Goal: Communication & Community: Connect with others

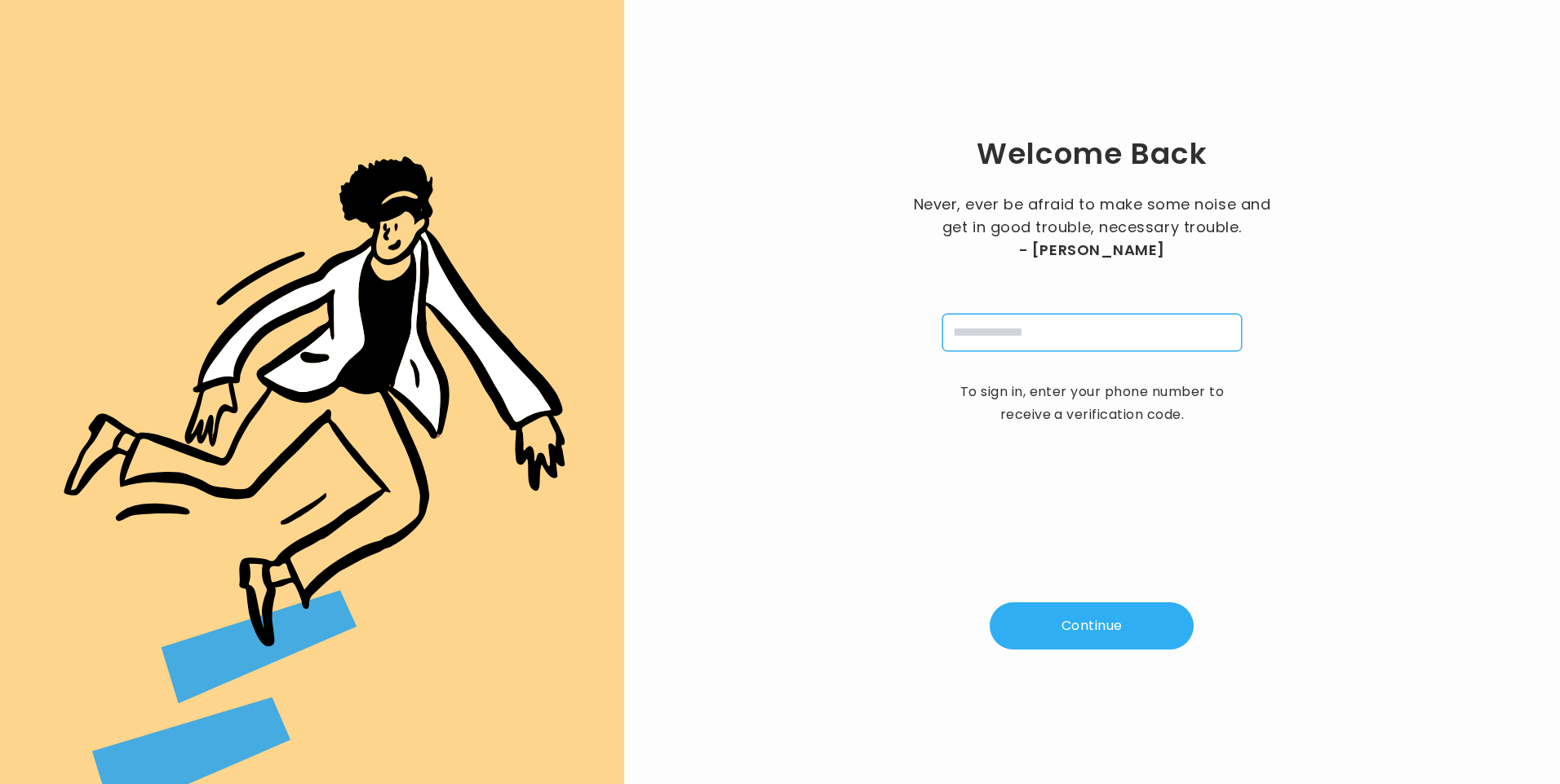
click at [1005, 335] on input "tel" at bounding box center [1091, 332] width 299 height 38
type input "**********"
click at [1062, 632] on button "Continue" at bounding box center [1091, 626] width 204 height 47
type input "*"
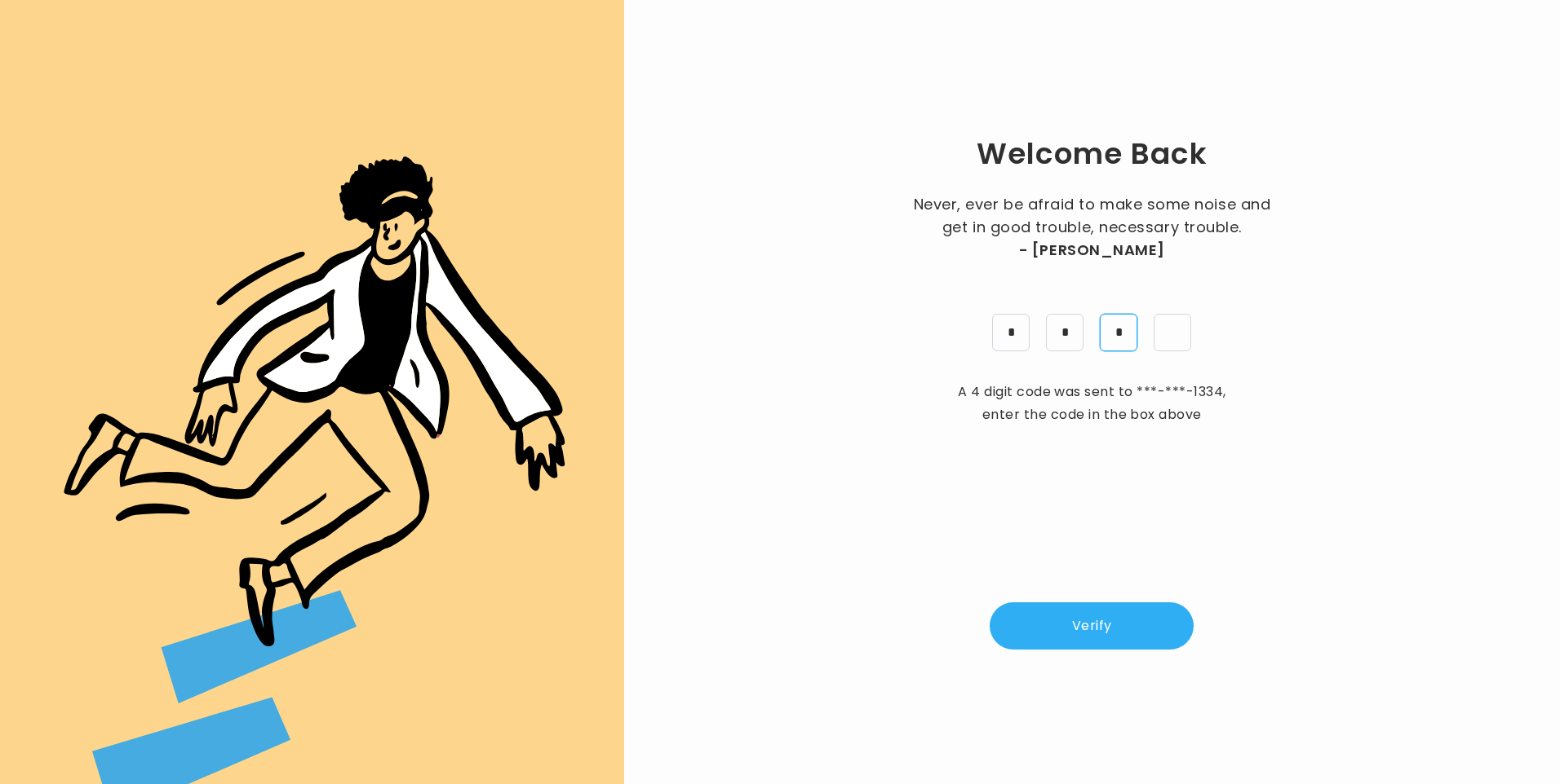
type input "*"
click at [1088, 607] on button "Verify" at bounding box center [1091, 626] width 204 height 47
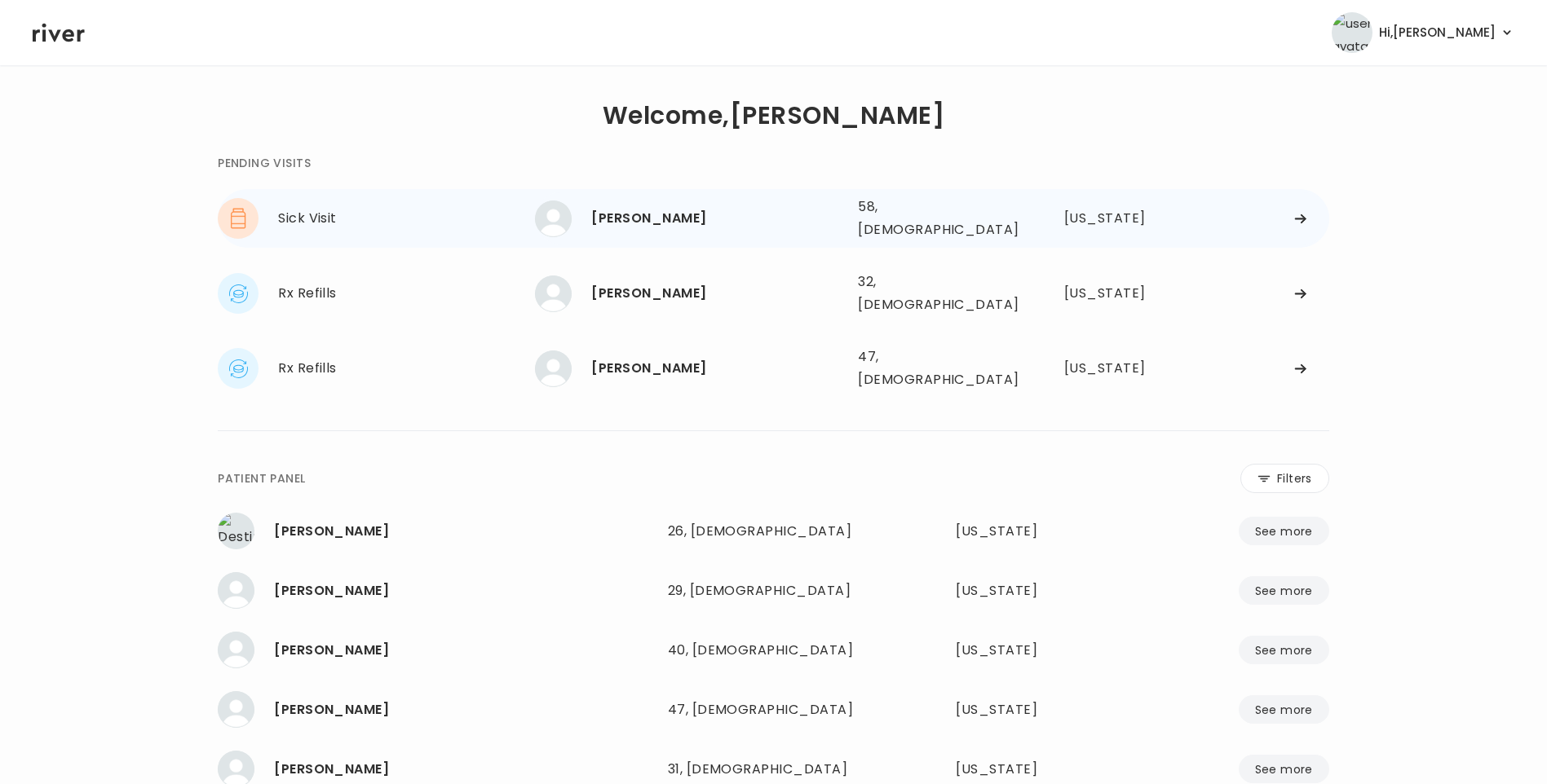
click at [652, 215] on div "[PERSON_NAME]" at bounding box center [717, 218] width 253 height 23
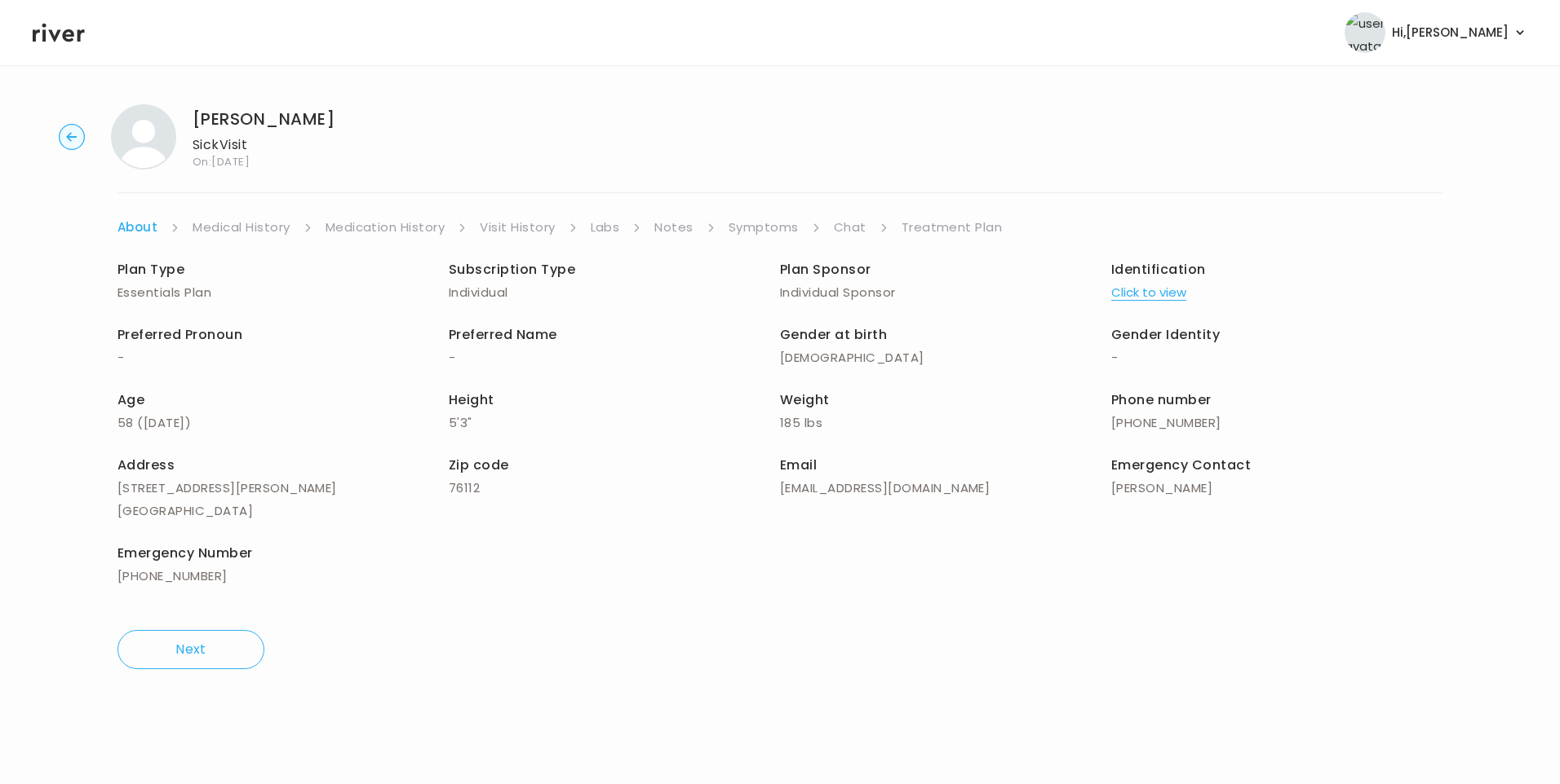
click at [838, 237] on link "Chat" at bounding box center [849, 227] width 32 height 23
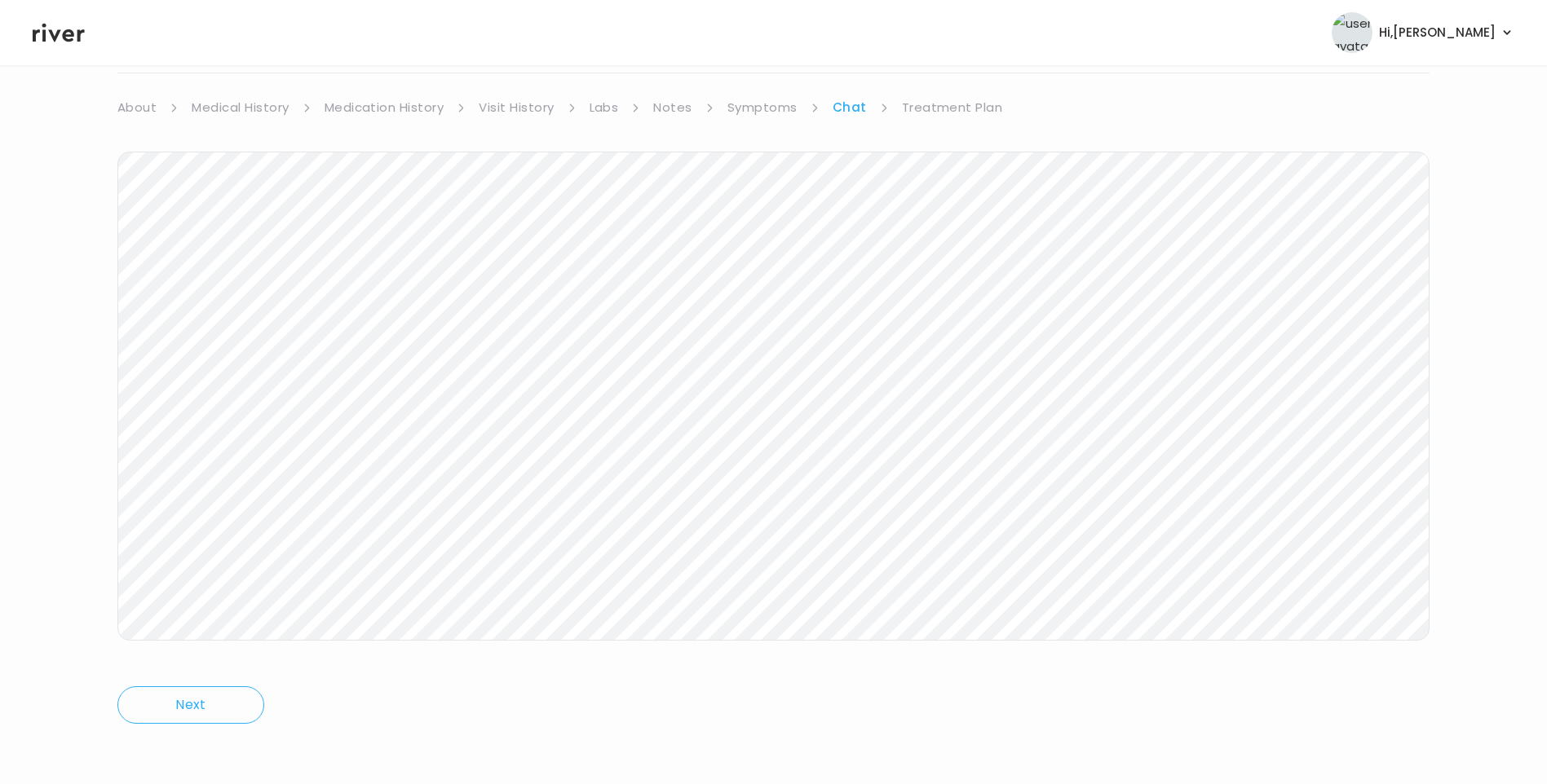
scroll to position [122, 0]
drag, startPoint x: 51, startPoint y: 16, endPoint x: 64, endPoint y: 29, distance: 18.4
click at [54, 20] on header "Hi, [PERSON_NAME] Profile Logout" at bounding box center [774, 32] width 1547 height 65
click at [67, 37] on icon at bounding box center [59, 32] width 53 height 18
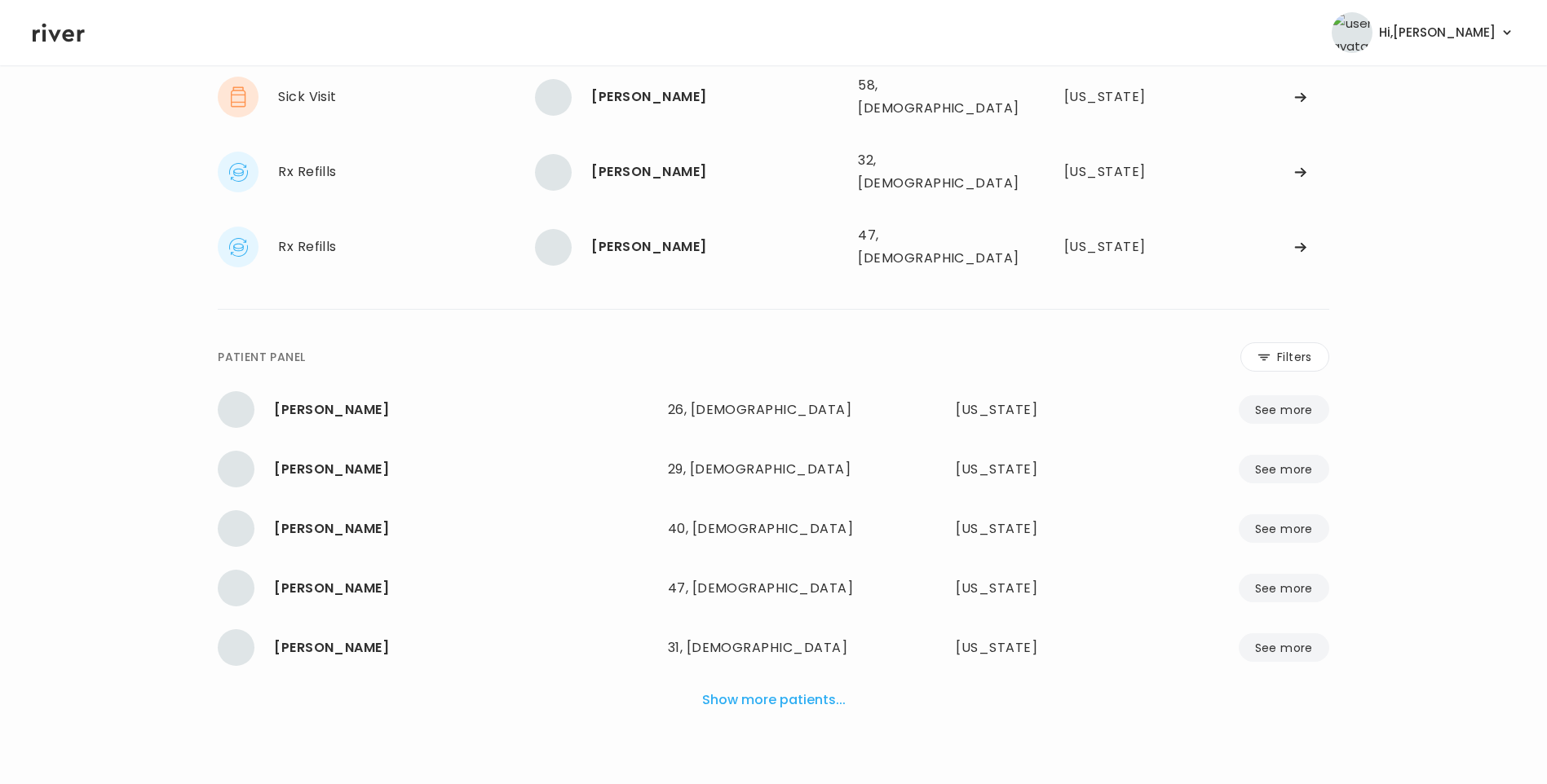
scroll to position [107, 0]
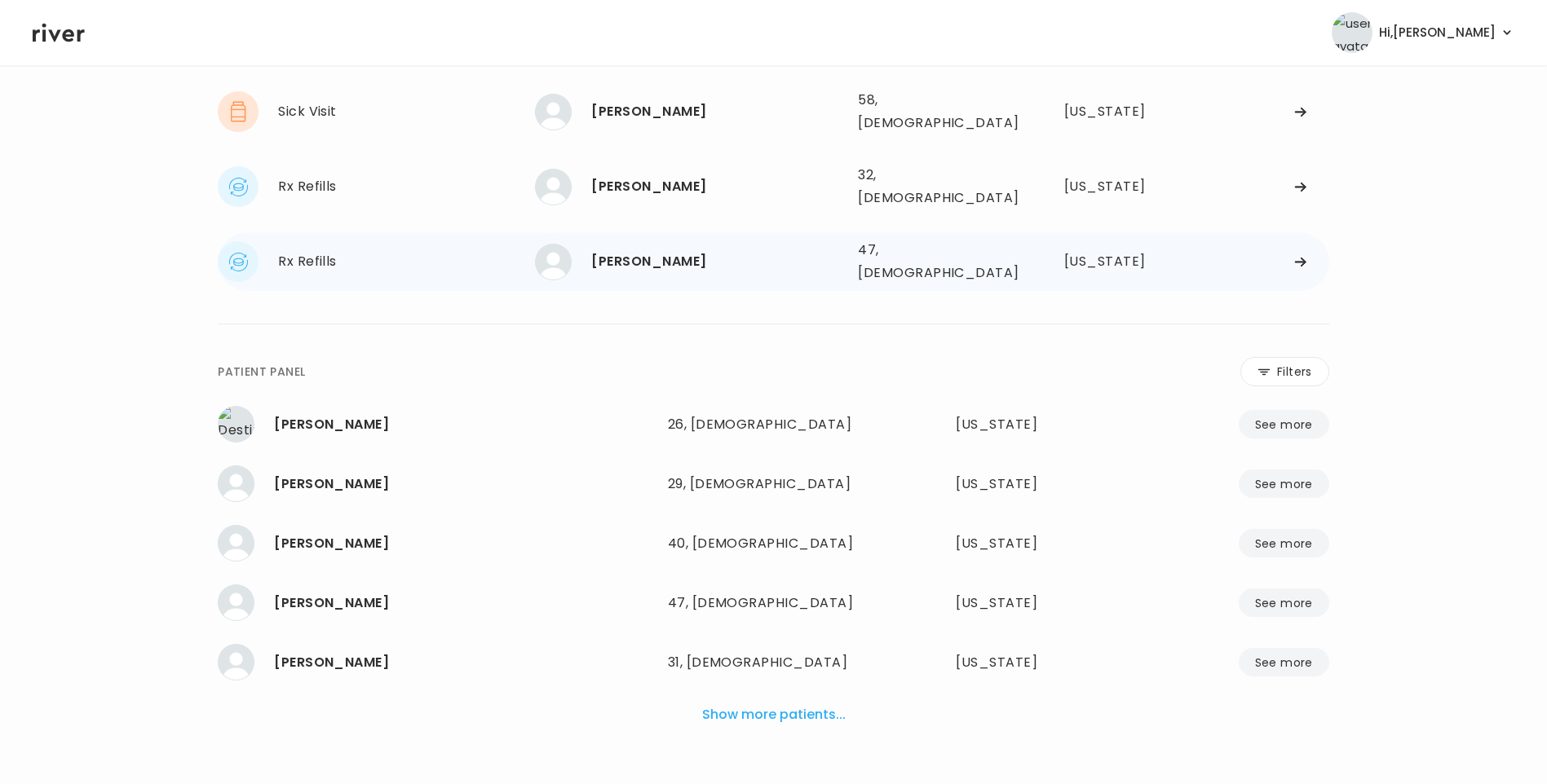
click at [613, 250] on div "[PERSON_NAME]" at bounding box center [717, 261] width 253 height 23
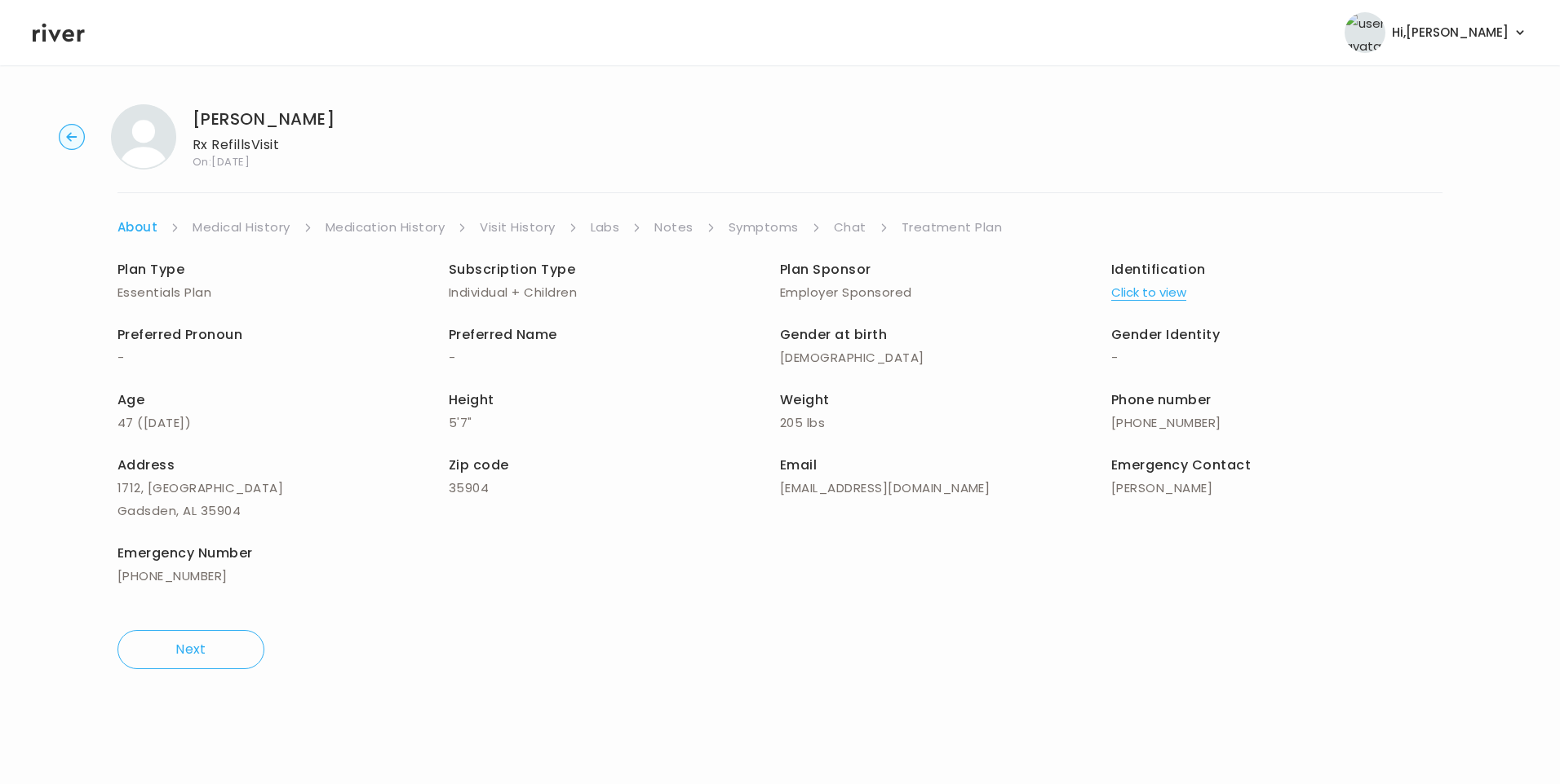
click at [856, 224] on link "Chat" at bounding box center [849, 227] width 32 height 23
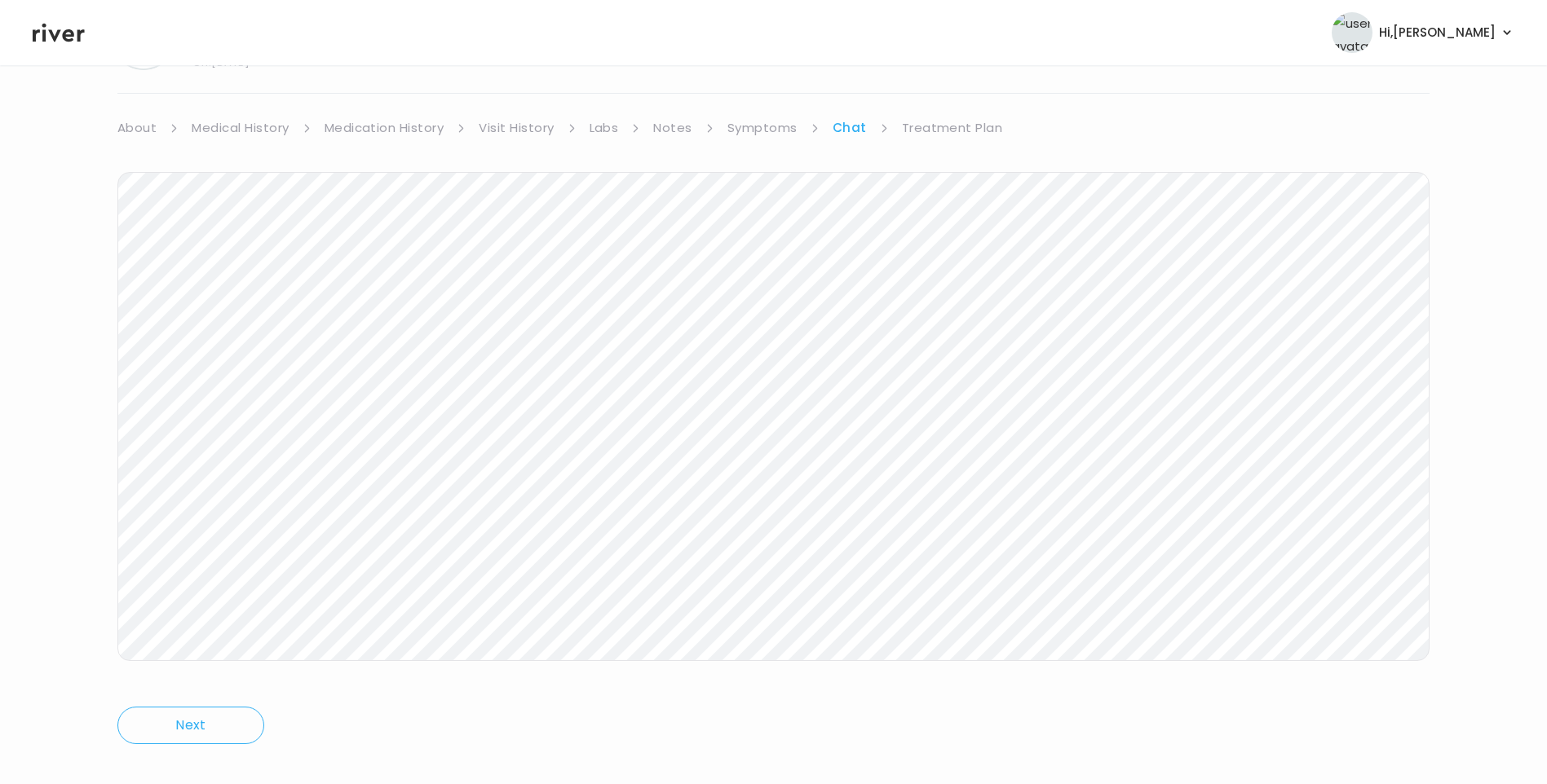
scroll to position [122, 0]
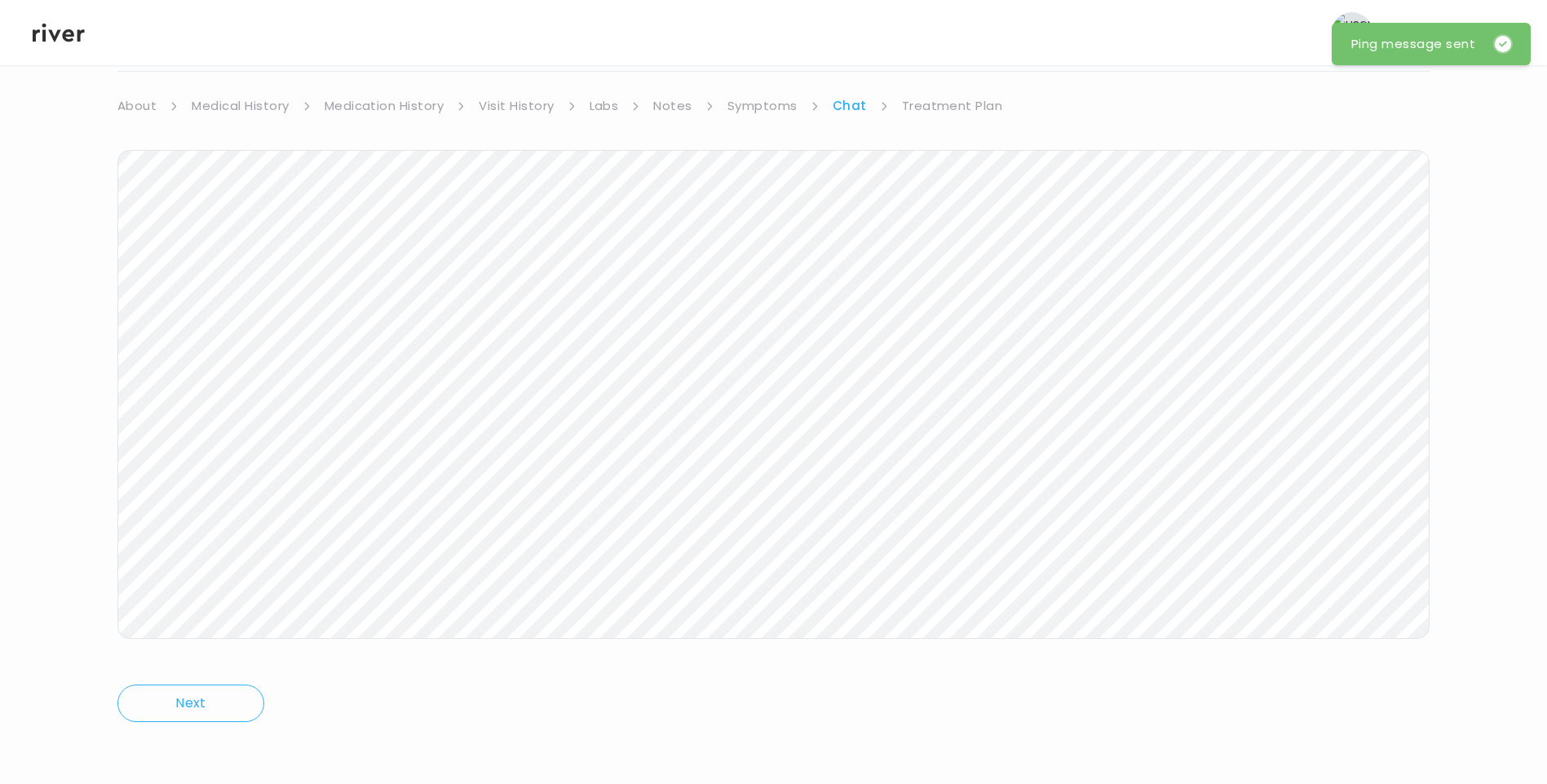
click at [64, 42] on icon at bounding box center [59, 32] width 53 height 25
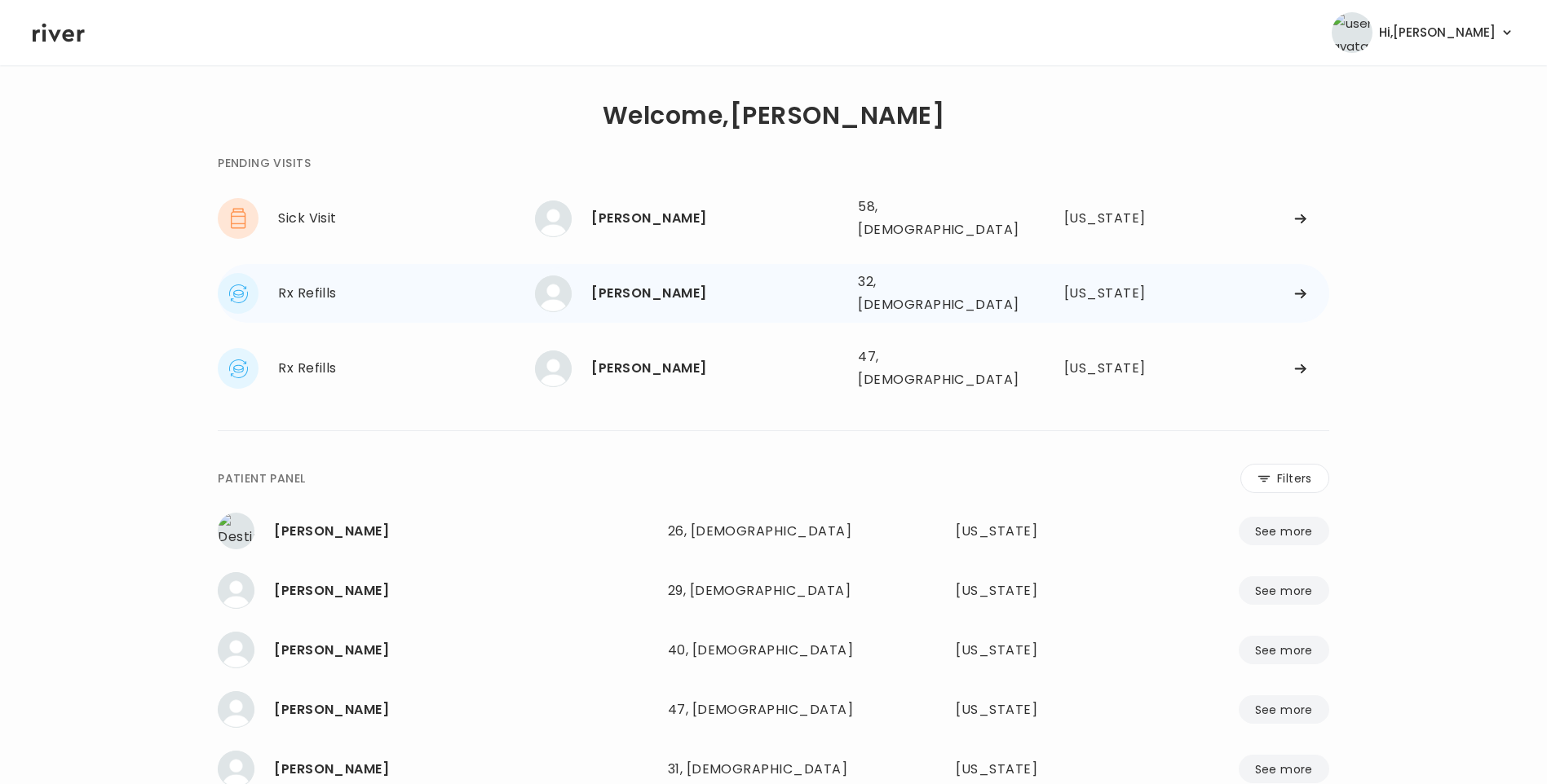
click at [662, 282] on div "[PERSON_NAME]" at bounding box center [717, 294] width 253 height 23
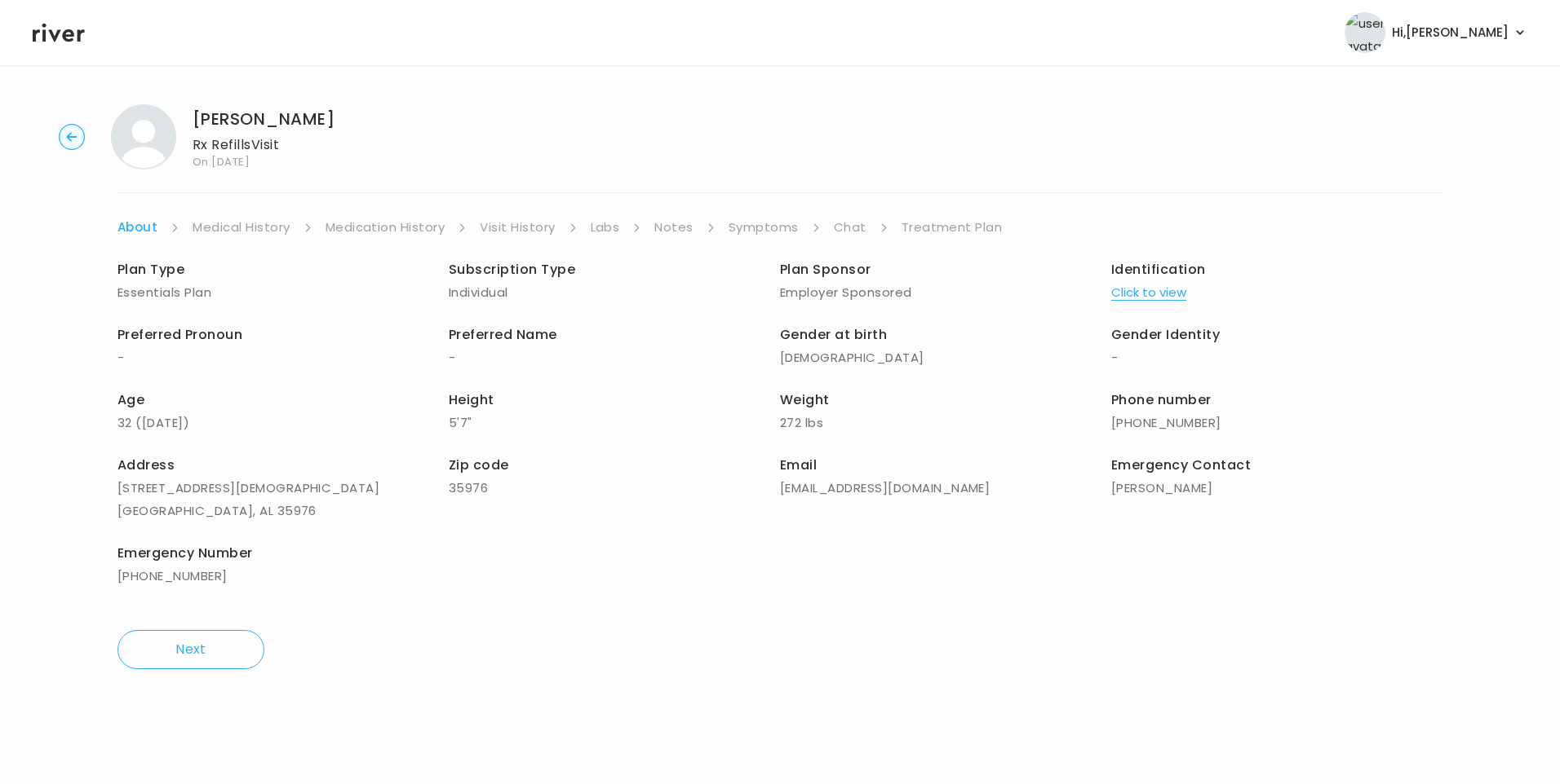
click at [859, 220] on link "Chat" at bounding box center [849, 227] width 32 height 23
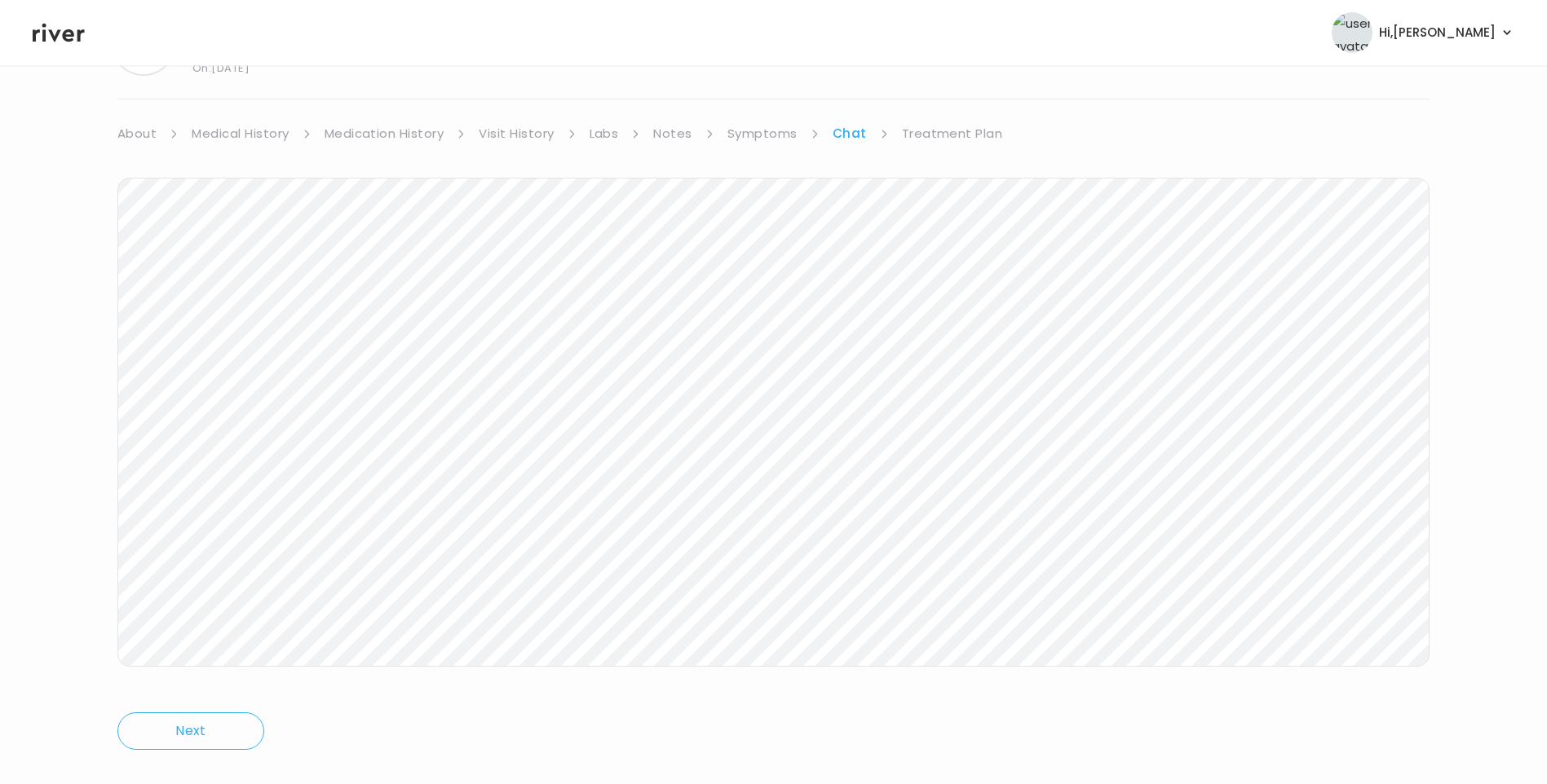
scroll to position [122, 0]
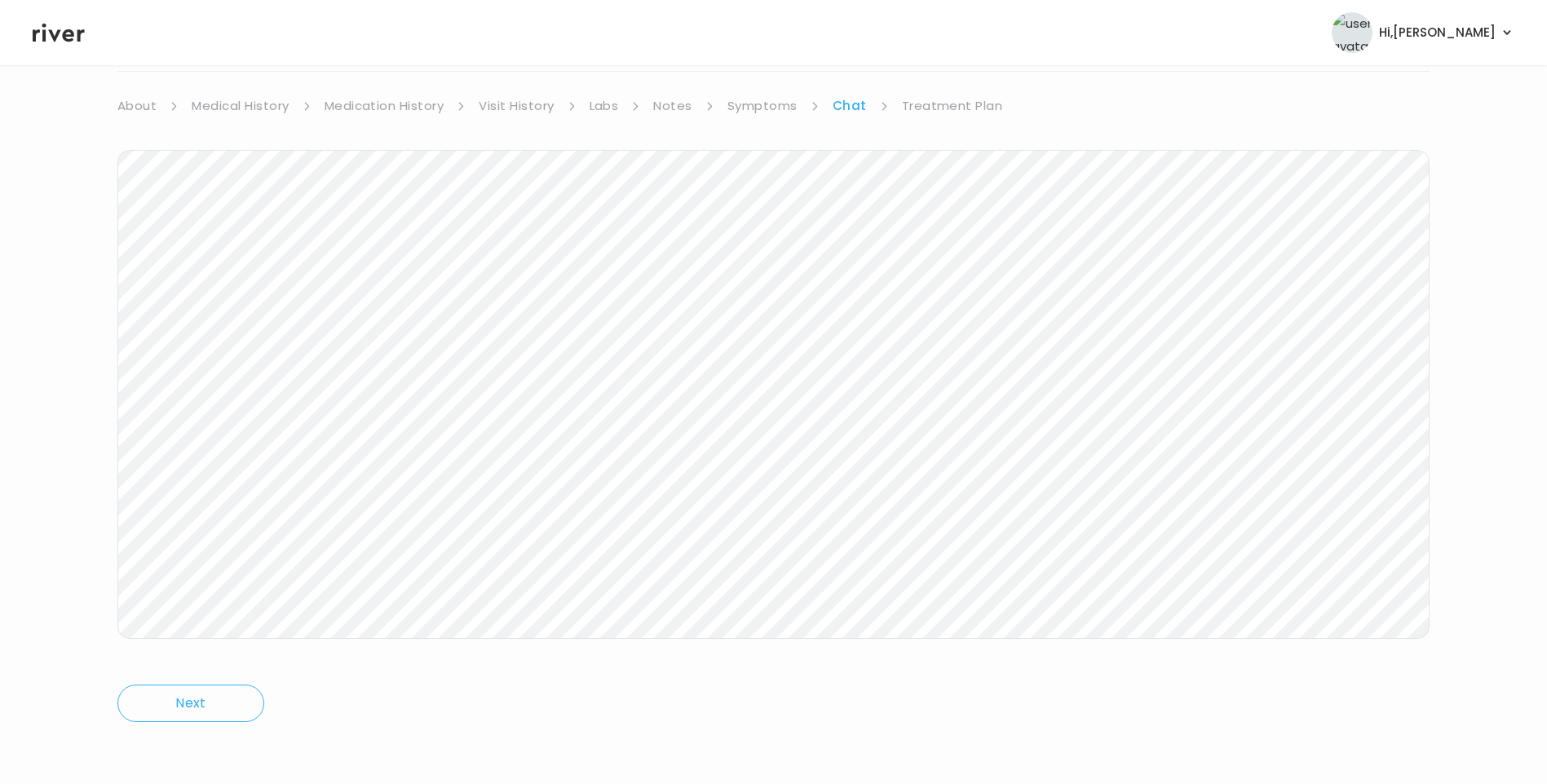
click at [60, 30] on icon at bounding box center [59, 32] width 53 height 18
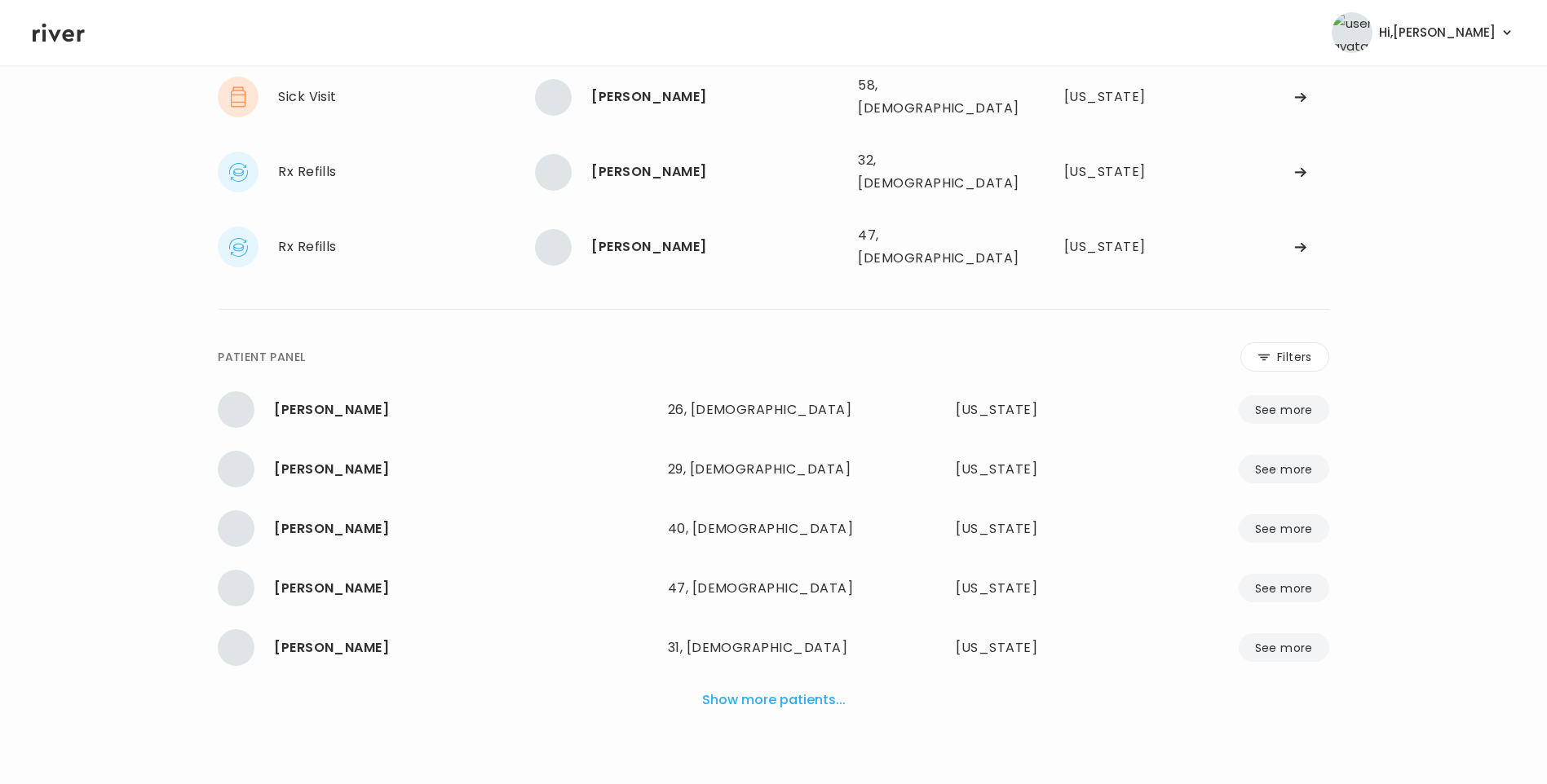
scroll to position [107, 0]
